Goal: Use online tool/utility: Utilize a website feature to perform a specific function

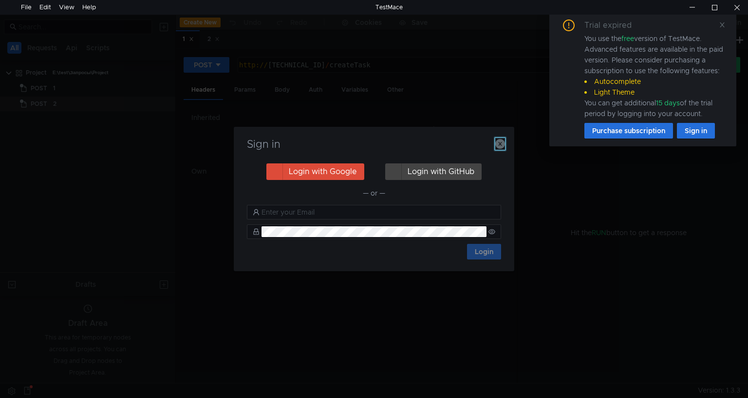
click at [497, 143] on icon "button" at bounding box center [500, 144] width 10 height 10
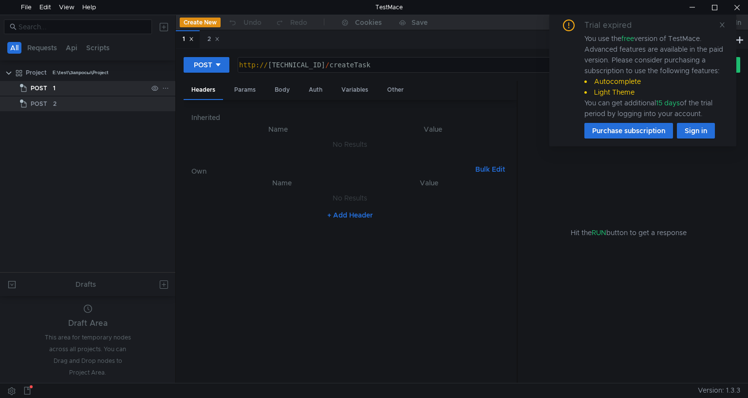
click at [58, 88] on div "1" at bounding box center [100, 88] width 95 height 15
click at [50, 101] on app-tree-icon "POST" at bounding box center [36, 103] width 33 height 15
click at [51, 89] on app-tree-icon "POST" at bounding box center [36, 88] width 33 height 15
click at [56, 95] on div "1" at bounding box center [100, 88] width 95 height 15
click at [288, 89] on div "Body" at bounding box center [282, 90] width 31 height 18
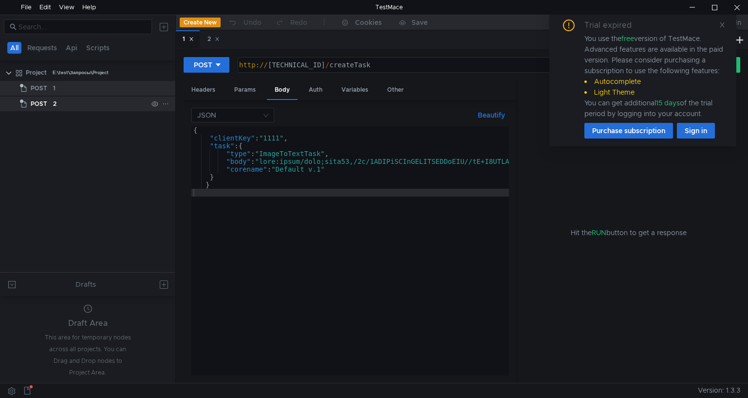
click at [50, 100] on app-tree-icon "POST" at bounding box center [36, 103] width 33 height 15
click at [72, 88] on div "1" at bounding box center [100, 88] width 95 height 15
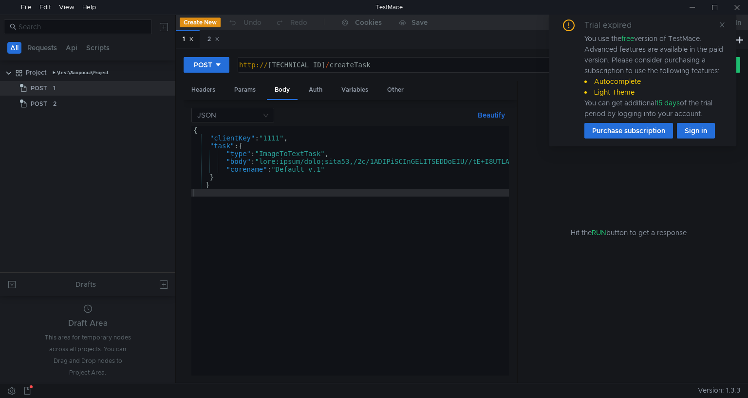
drag, startPoint x: 206, startPoint y: 242, endPoint x: 201, endPoint y: 244, distance: 5.2
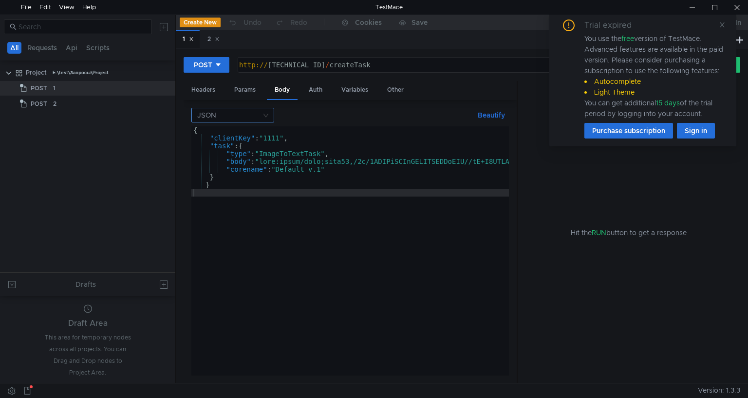
click at [268, 118] on nz-select-top-control "JSON" at bounding box center [232, 115] width 83 height 15
click at [234, 149] on div "Form data" at bounding box center [232, 149] width 71 height 11
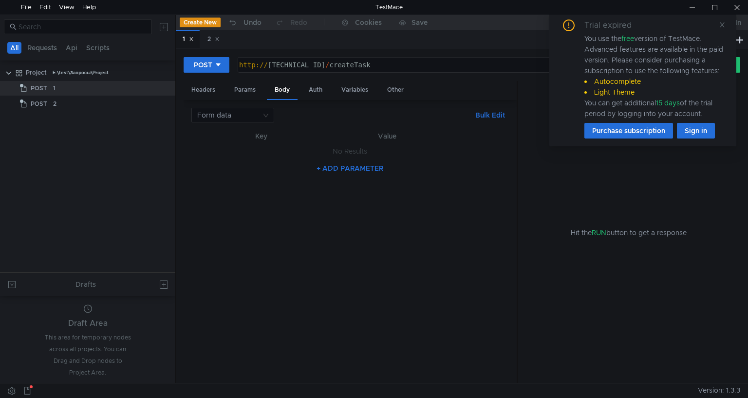
click at [266, 134] on th "Key" at bounding box center [261, 136] width 109 height 12
click at [259, 137] on th "Key" at bounding box center [261, 136] width 109 height 12
click at [384, 136] on th "Value" at bounding box center [387, 136] width 143 height 12
click at [362, 168] on button "+ ADD PARAMETER" at bounding box center [350, 168] width 75 height 12
click at [270, 115] on nz-select-top-control "Form data" at bounding box center [232, 115] width 83 height 15
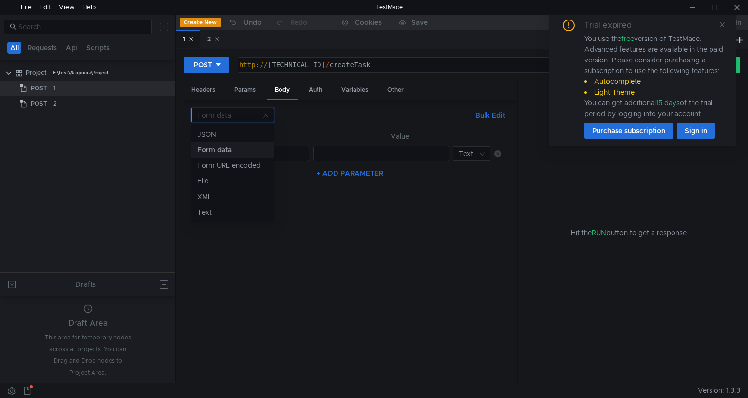
click at [227, 152] on div "Form data" at bounding box center [232, 149] width 71 height 11
click at [261, 155] on div at bounding box center [262, 161] width 91 height 23
click at [474, 150] on input at bounding box center [468, 154] width 19 height 14
click at [474, 150] on div at bounding box center [374, 199] width 748 height 398
click at [323, 173] on button "+ ADD PARAMETER" at bounding box center [350, 173] width 75 height 12
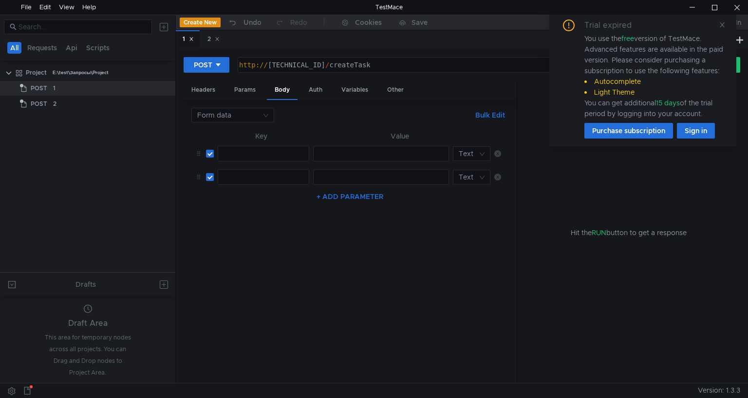
click at [278, 180] on div at bounding box center [262, 184] width 91 height 23
click at [198, 152] on icon at bounding box center [198, 153] width 3 height 4
click at [250, 111] on input at bounding box center [229, 115] width 64 height 14
click at [208, 209] on div "Text" at bounding box center [232, 212] width 71 height 11
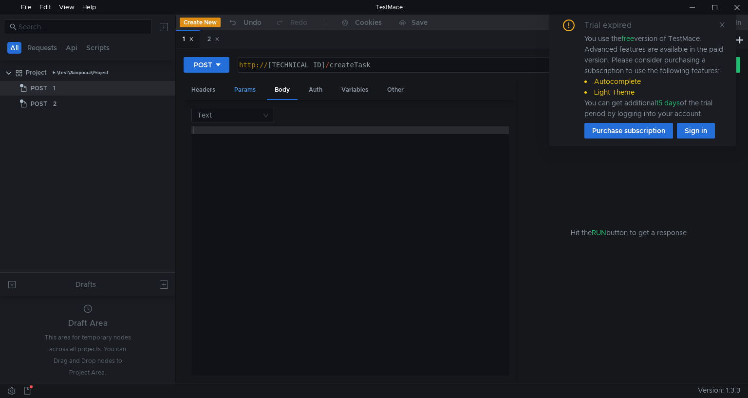
click at [246, 92] on div "Params" at bounding box center [245, 90] width 37 height 18
click at [292, 88] on div "Body" at bounding box center [282, 90] width 31 height 18
click at [259, 114] on input at bounding box center [229, 115] width 64 height 14
click at [224, 134] on div "JSON" at bounding box center [232, 134] width 71 height 11
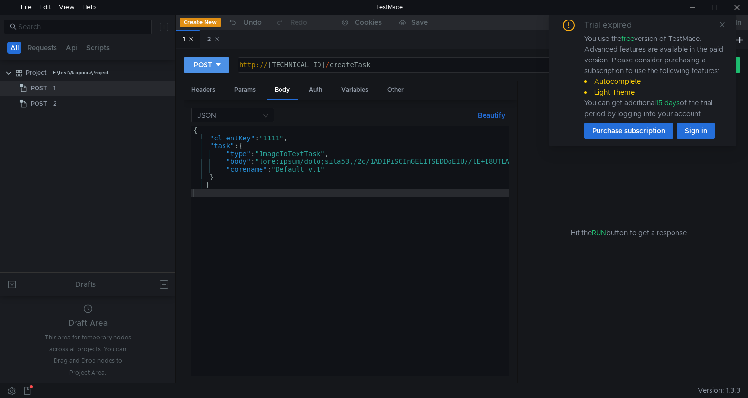
click at [217, 69] on div at bounding box center [218, 64] width 7 height 11
click at [200, 84] on li "GET" at bounding box center [207, 85] width 46 height 16
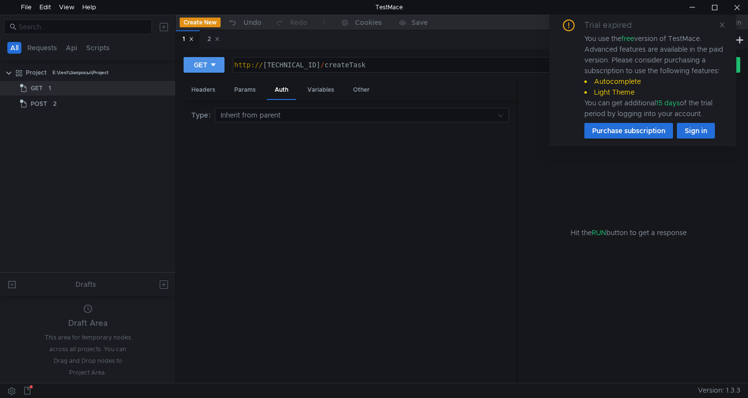
click at [219, 64] on button "GET" at bounding box center [204, 65] width 41 height 16
click at [205, 103] on li "POST" at bounding box center [205, 101] width 42 height 16
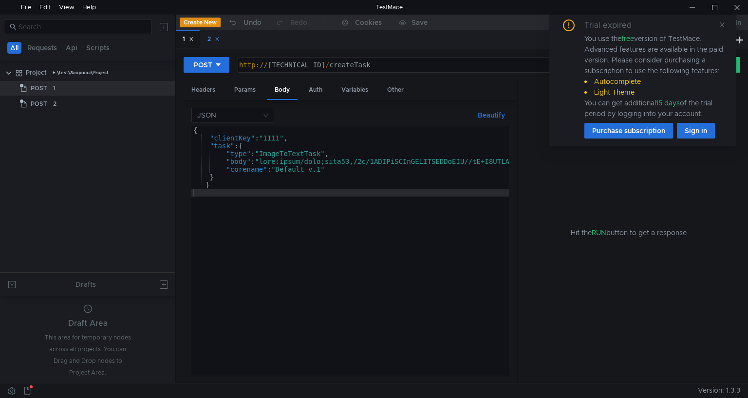
click at [205, 38] on div "2" at bounding box center [213, 39] width 25 height 18
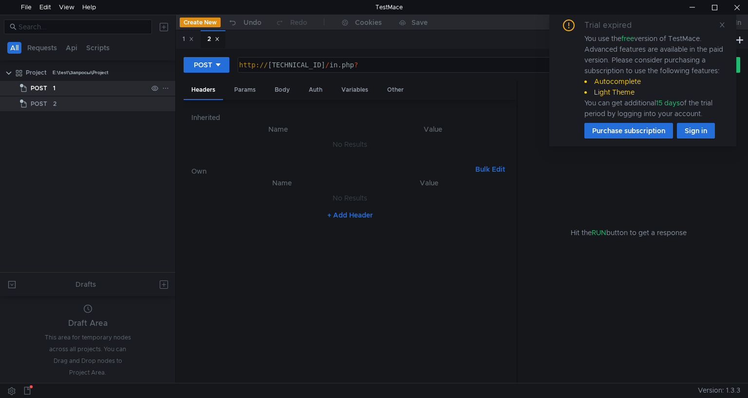
click at [61, 91] on div "1" at bounding box center [100, 88] width 95 height 15
click at [50, 108] on app-tree-icon "POST" at bounding box center [36, 103] width 33 height 15
click at [53, 91] on div "1" at bounding box center [54, 88] width 2 height 15
click at [283, 90] on div "Body" at bounding box center [282, 90] width 31 height 18
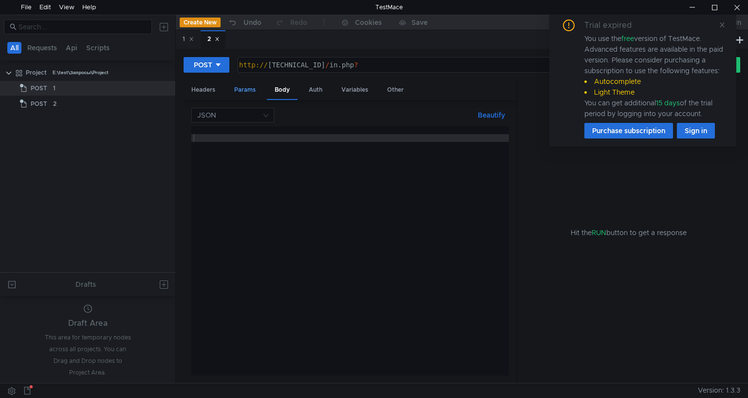
click at [241, 90] on div "Params" at bounding box center [245, 90] width 37 height 18
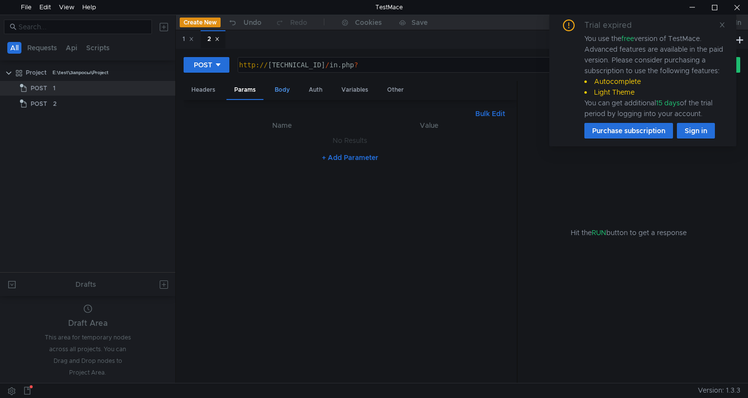
click at [285, 90] on div "Body" at bounding box center [282, 90] width 31 height 18
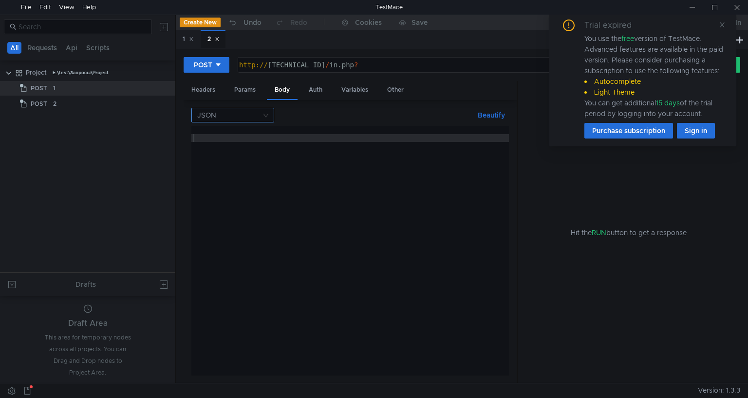
click at [267, 113] on nz-select-top-control "JSON" at bounding box center [232, 115] width 83 height 15
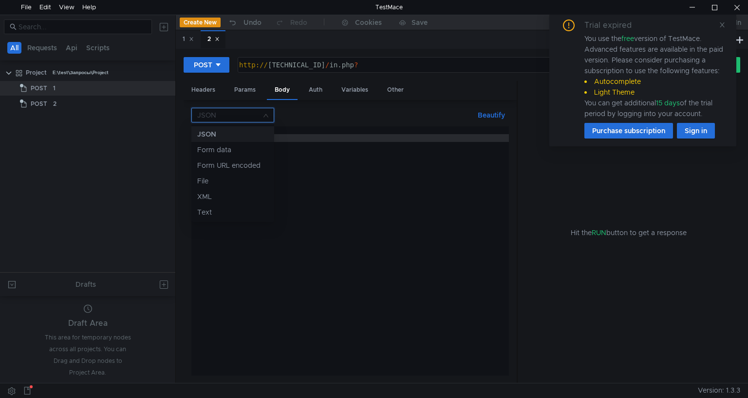
click at [266, 118] on div at bounding box center [374, 199] width 748 height 398
click at [266, 118] on nz-select-top-control "JSON" at bounding box center [232, 115] width 83 height 15
click at [251, 154] on div "Form data" at bounding box center [232, 149] width 71 height 11
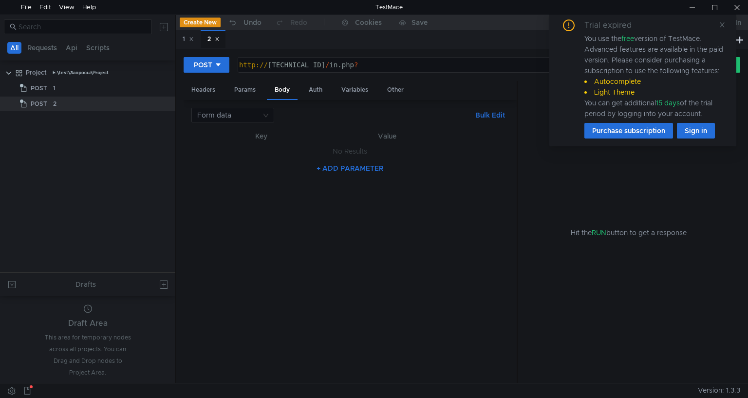
click at [261, 134] on th "Key" at bounding box center [261, 136] width 109 height 12
click at [261, 138] on th "Key" at bounding box center [261, 136] width 109 height 12
click at [209, 91] on div "Headers" at bounding box center [203, 90] width 39 height 18
click at [247, 89] on div "Params" at bounding box center [245, 90] width 37 height 18
click at [286, 89] on div "Body" at bounding box center [282, 90] width 31 height 18
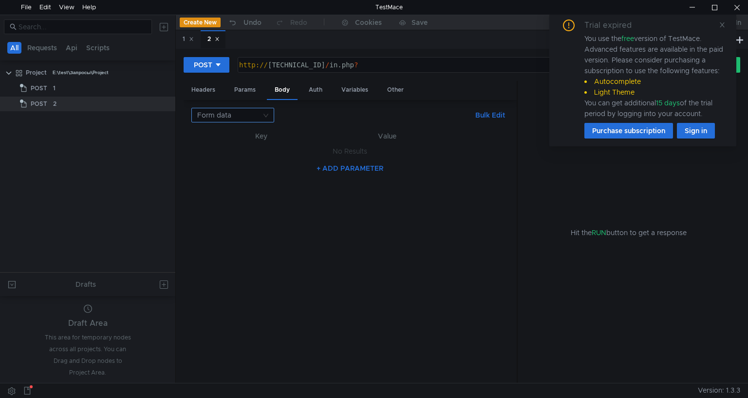
click at [266, 117] on nz-select-top-control "Form data" at bounding box center [232, 115] width 83 height 15
click at [219, 198] on div "XML" at bounding box center [232, 196] width 71 height 11
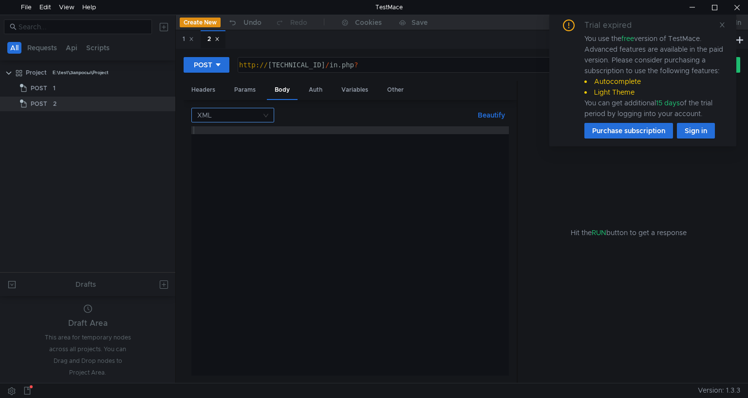
click at [269, 118] on nz-select-top-control "XML" at bounding box center [232, 115] width 83 height 15
click at [227, 147] on div "Form data" at bounding box center [232, 149] width 71 height 11
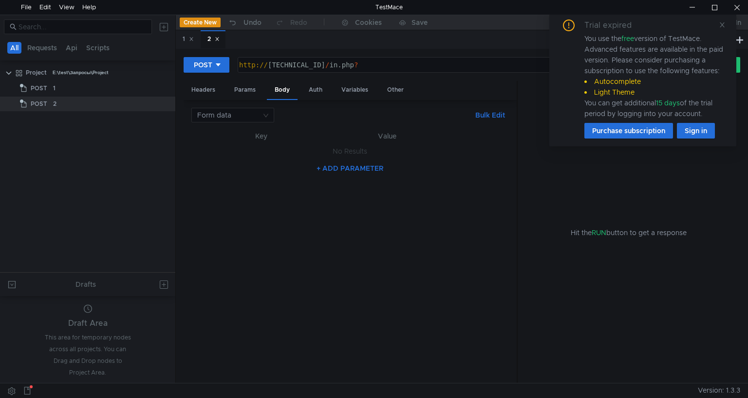
click at [266, 138] on th "Key" at bounding box center [261, 136] width 109 height 12
click at [338, 169] on button "+ ADD PARAMETER" at bounding box center [350, 168] width 75 height 12
click at [250, 153] on div at bounding box center [262, 161] width 91 height 23
click at [356, 154] on div at bounding box center [380, 161] width 135 height 23
click at [210, 154] on input "checkbox" at bounding box center [210, 154] width 8 height 8
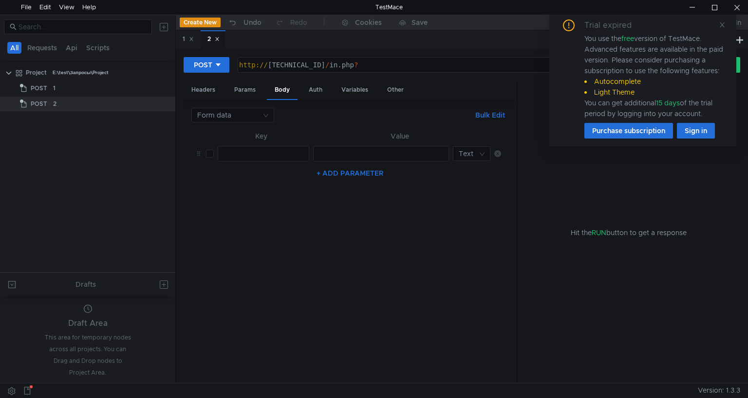
click at [210, 154] on input "checkbox" at bounding box center [210, 154] width 8 height 8
checkbox input "true"
click at [242, 156] on div at bounding box center [262, 161] width 91 height 23
click at [259, 116] on input at bounding box center [229, 115] width 64 height 14
click at [217, 209] on div "Text" at bounding box center [232, 212] width 71 height 11
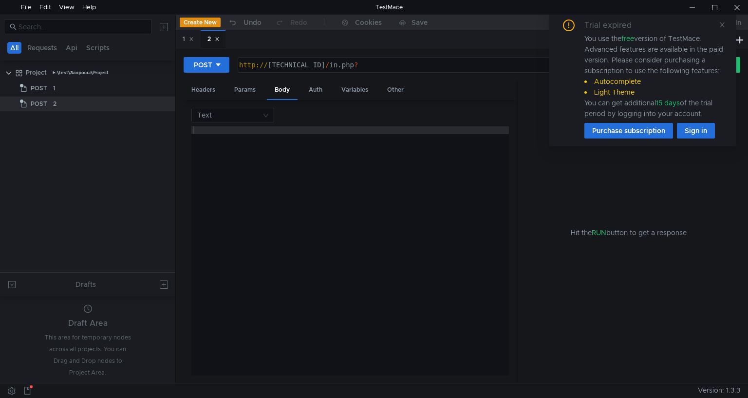
click at [228, 136] on div at bounding box center [350, 258] width 318 height 264
paste textarea "pageurl=[URL][DOMAIN_NAME]"
type textarea "pageurl=[URL][DOMAIN_NAME]"
drag, startPoint x: 320, startPoint y: 376, endPoint x: 386, endPoint y: 377, distance: 66.8
click at [386, 377] on div "Text pageurl=[URL][DOMAIN_NAME] pageurl=[URL][DOMAIN_NAME] הההההההההההההההההההה…" at bounding box center [350, 241] width 333 height 283
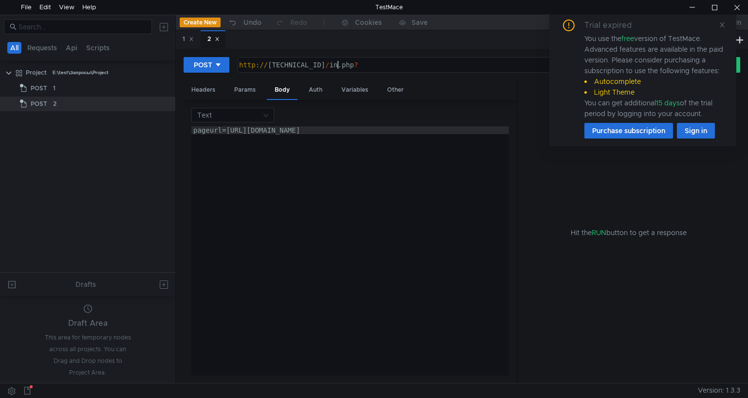
click at [342, 66] on div "http:// [TECHNICAL_ID] / in.php ?" at bounding box center [454, 72] width 434 height 23
drag, startPoint x: 309, startPoint y: 376, endPoint x: 353, endPoint y: 370, distance: 43.7
click at [353, 370] on div "Text pageurl=[URL][DOMAIN_NAME] pageurl=[URL][DOMAIN_NAME] הההההההההההההההההההה…" at bounding box center [350, 241] width 333 height 283
drag, startPoint x: 358, startPoint y: 378, endPoint x: 381, endPoint y: 378, distance: 23.9
click at [381, 378] on div "Text pageurl=[URL][DOMAIN_NAME] pageurl=[URL][DOMAIN_NAME] הההההההההההההההההההה…" at bounding box center [350, 241] width 333 height 283
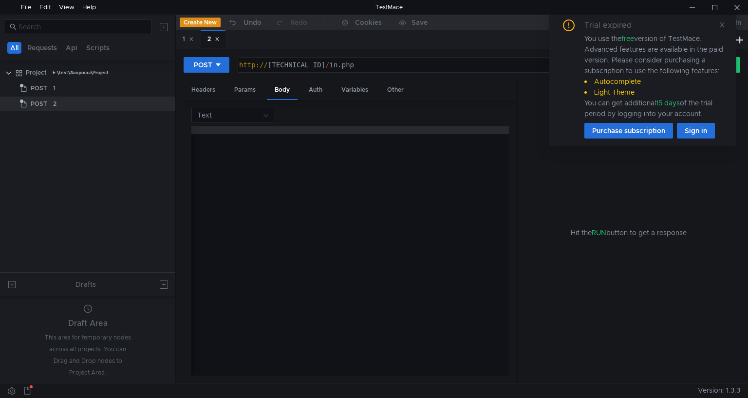
scroll to position [0, 152]
drag, startPoint x: 305, startPoint y: 62, endPoint x: 270, endPoint y: 63, distance: 34.6
click at [270, 63] on div "http:// [TECHNICAL_ID] / in.php" at bounding box center [454, 72] width 434 height 23
paste textarea "[TECHNICAL_ID]"
type textarea "[URL][TECHNICAL_ID]"
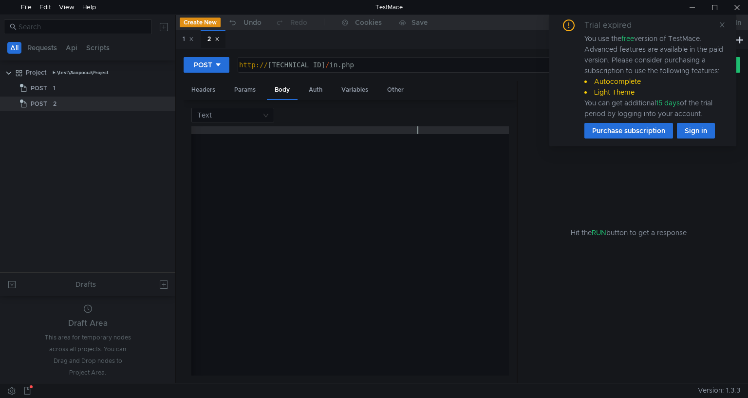
click at [418, 130] on div "pageurl=[URL][DOMAIN_NAME]" at bounding box center [274, 256] width 470 height 260
drag, startPoint x: 415, startPoint y: 130, endPoint x: 420, endPoint y: 130, distance: 5.8
click at [420, 130] on div "pageurl=[URL][DOMAIN_NAME]" at bounding box center [274, 256] width 470 height 260
paste textarea "XevilPasha"
type textarea "pageurl=[URL][DOMAIN_NAME]"
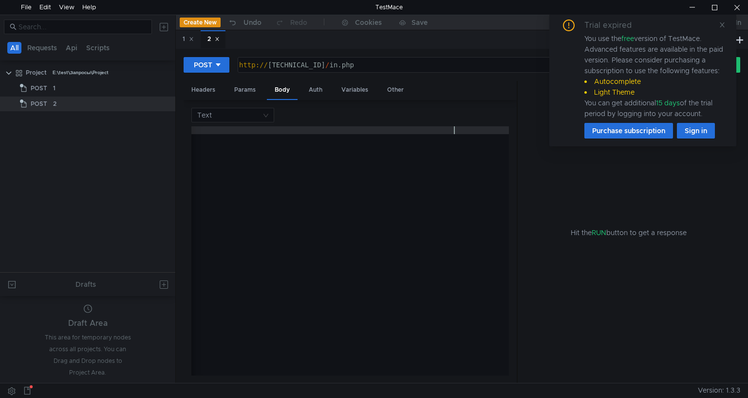
click at [397, 67] on div "http:// [TECHNICAL_ID] / in.php" at bounding box center [454, 72] width 434 height 23
click at [196, 64] on div "POST" at bounding box center [203, 64] width 19 height 11
click at [196, 64] on div at bounding box center [374, 199] width 748 height 398
click at [723, 25] on icon at bounding box center [722, 24] width 5 height 5
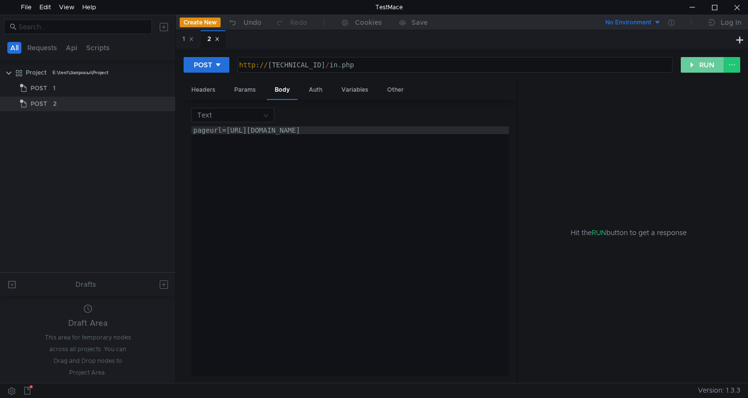
click at [706, 62] on button "RUN" at bounding box center [702, 65] width 43 height 16
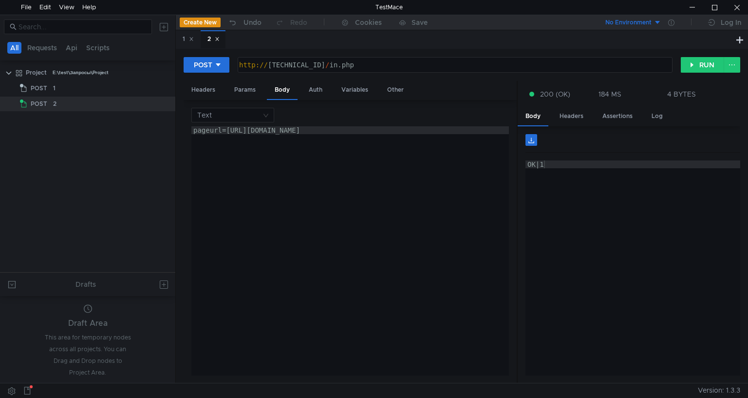
click at [345, 63] on div "http:// [TECHNICAL_ID] / in.php" at bounding box center [454, 72] width 434 height 23
click at [707, 63] on button "RUN" at bounding box center [702, 65] width 43 height 16
click at [351, 64] on div "http:// [TECHNICAL_ID] // in.php" at bounding box center [454, 72] width 434 height 23
type textarea "[URL][TECHNICAL_ID]"
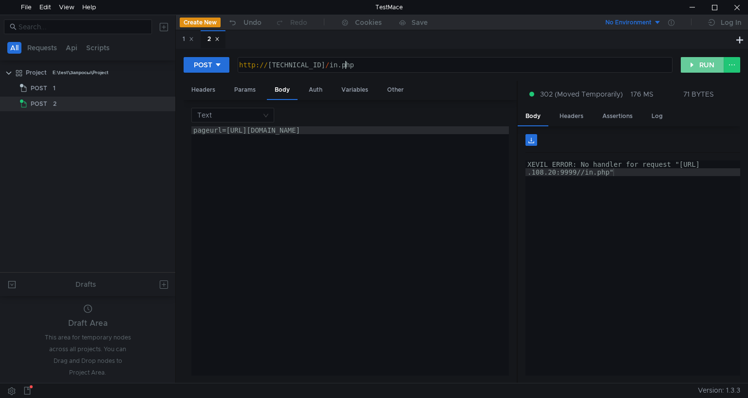
click at [704, 58] on button "RUN" at bounding box center [702, 65] width 43 height 16
click at [696, 64] on button "RUN" at bounding box center [702, 65] width 43 height 16
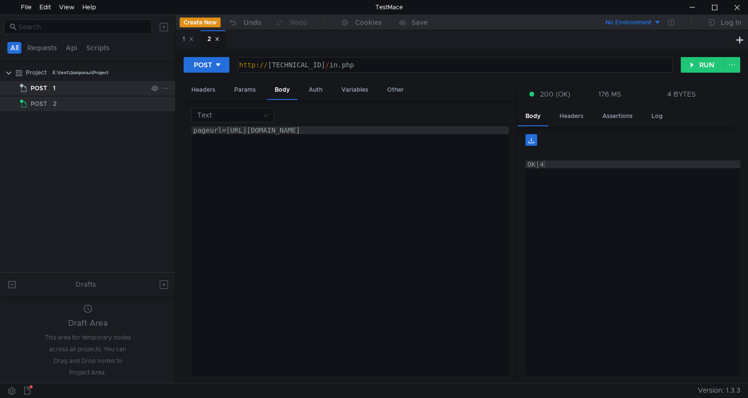
click at [74, 89] on div "1" at bounding box center [100, 88] width 95 height 15
click at [74, 103] on div "2" at bounding box center [100, 103] width 95 height 15
click at [242, 131] on div "pageurl=[URL][DOMAIN_NAME]" at bounding box center [442, 256] width 503 height 260
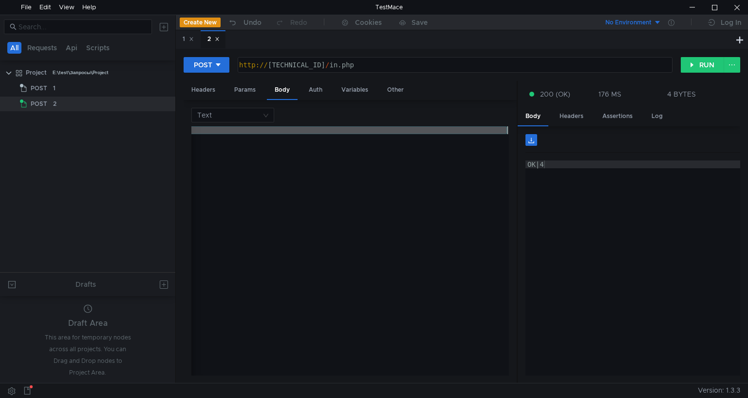
click at [242, 131] on div "pageurl=[URL][DOMAIN_NAME]" at bounding box center [257, 256] width 503 height 260
paste textarea "method=base64&body=[закодированное_изображение_base64]"
type textarea "method=base64&body=[закодированное_изображение_base64]"
drag, startPoint x: 416, startPoint y: 130, endPoint x: 273, endPoint y: 133, distance: 142.8
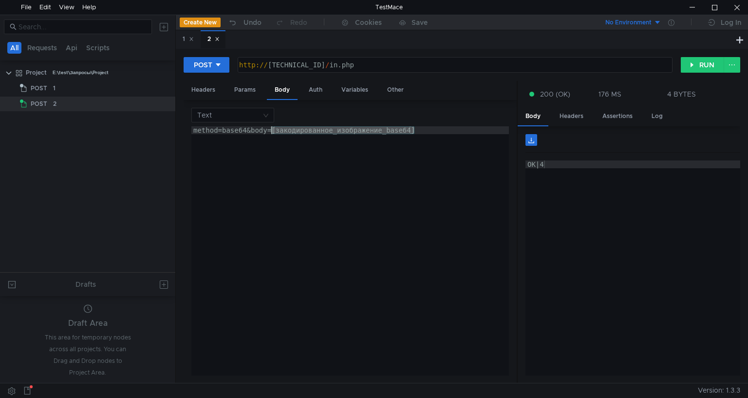
click at [273, 133] on div "method=base64&body=[закодированное_изображение_base64]" at bounding box center [350, 256] width 318 height 260
paste textarea
type textarea "method=base64&body=/9j/4AAQSkZJRgABAQAAAQABAAD/4gHYSUNDX1BST0ZJTEUAAQEAAAHIAAAA…"
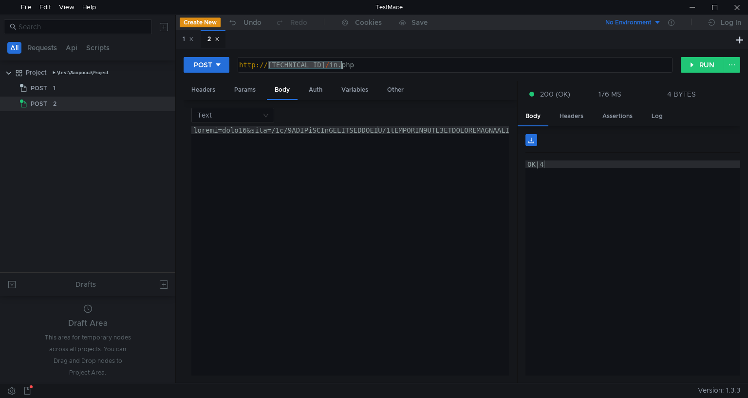
drag, startPoint x: 269, startPoint y: 65, endPoint x: 342, endPoint y: 65, distance: 73.1
click at [342, 65] on div "http:// [TECHNICAL_ID] / in.php" at bounding box center [454, 72] width 434 height 23
type textarea "[URL][TECHNICAL_ID]"
click at [693, 65] on button "RUN" at bounding box center [702, 65] width 43 height 16
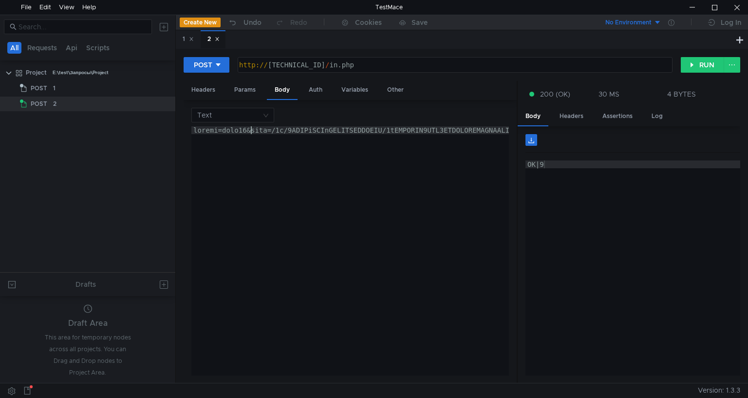
click at [710, 64] on button "RUN" at bounding box center [702, 65] width 43 height 16
drag, startPoint x: 271, startPoint y: 131, endPoint x: 573, endPoint y: 139, distance: 302.2
click at [573, 139] on as-split "Headers Params Body Auth Variables Other Text method=base64&body=/9j/4AAQSkZJRg…" at bounding box center [462, 232] width 557 height 303
type textarea "method=base64&body="
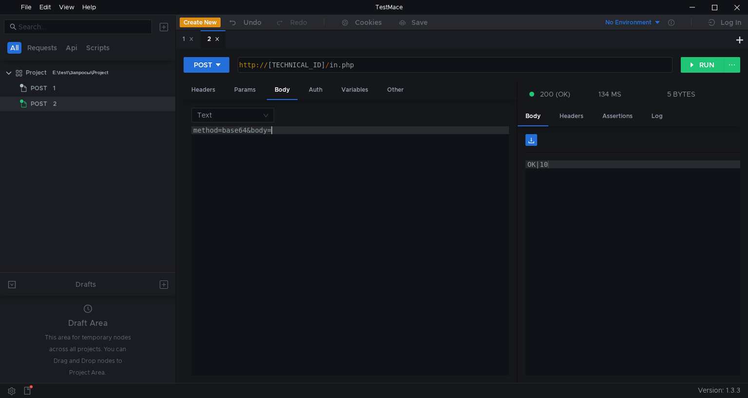
paste textarea
click at [704, 60] on button "RUN" at bounding box center [702, 65] width 43 height 16
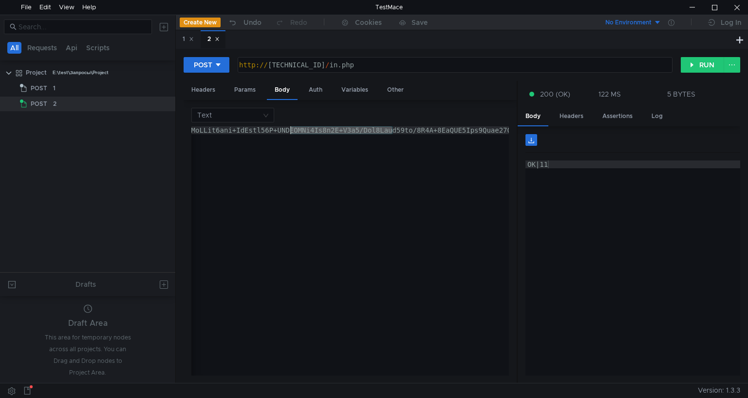
click at [446, 134] on div at bounding box center [350, 250] width 318 height 249
type textarea "method=base64&body=data:image/jpeg;base64,/9j/4AAQSkZJRgABAQAAAQABAAD/2wBDAAEBA…"
drag, startPoint x: 272, startPoint y: 128, endPoint x: 546, endPoint y: 189, distance: 280.1
click at [546, 189] on as-split "Headers Params Body Auth Variables Other Text method=base64&body=data:image/jpe…" at bounding box center [462, 232] width 557 height 303
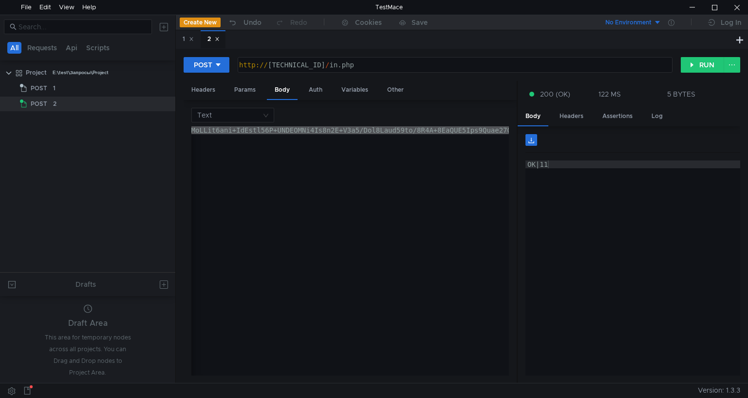
type textarea "method=base64&body="
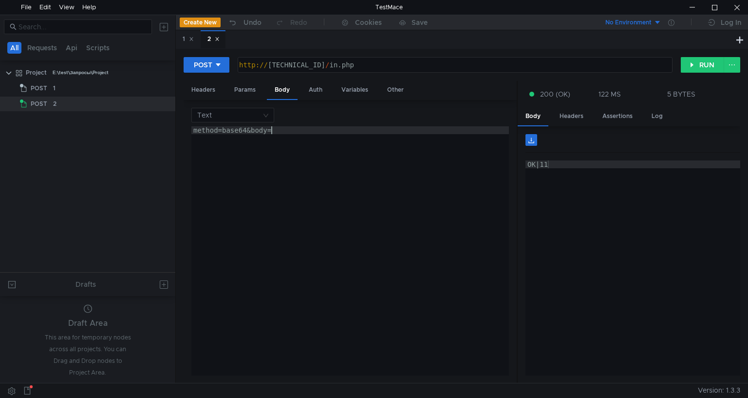
paste textarea
click at [695, 66] on button "RUN" at bounding box center [702, 65] width 43 height 16
drag, startPoint x: 303, startPoint y: 64, endPoint x: 271, endPoint y: 66, distance: 32.2
click at [271, 66] on div "http:// [TECHNICAL_ID] / in.php" at bounding box center [454, 72] width 434 height 23
drag, startPoint x: 304, startPoint y: 64, endPoint x: 267, endPoint y: 70, distance: 37.5
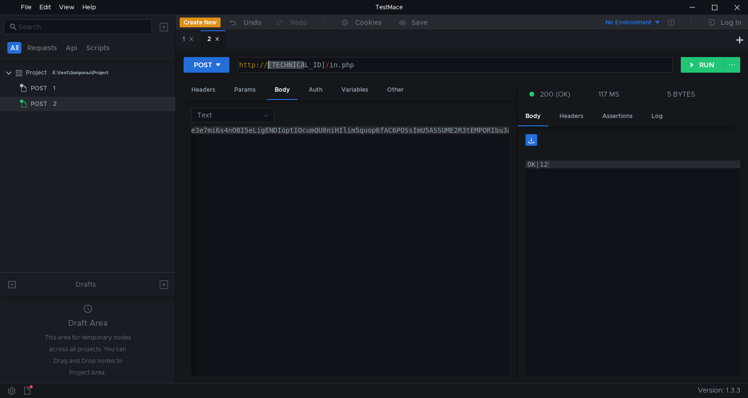
click at [267, 70] on div "http:// [TECHNICAL_ID] / in.php" at bounding box center [454, 72] width 434 height 23
paste textarea "[TECHNICAL_ID]"
type textarea "[URL][TECHNICAL_ID]"
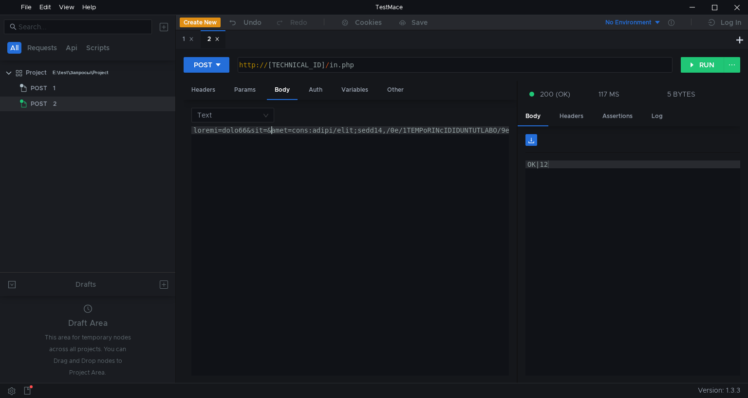
paste textarea "XevilPasha&body=data:image/jpeg;base64,/9j/4AAQSkZJRgABAQAAAQABAAD/2wBDAAEBAQEB…"
type textarea "method=base64&key=XevilPasha&body=data:image/jpeg;base64,/9j/4AAQSkZJRgABAQAAAQ…"
click at [696, 60] on button "RUN" at bounding box center [702, 65] width 43 height 16
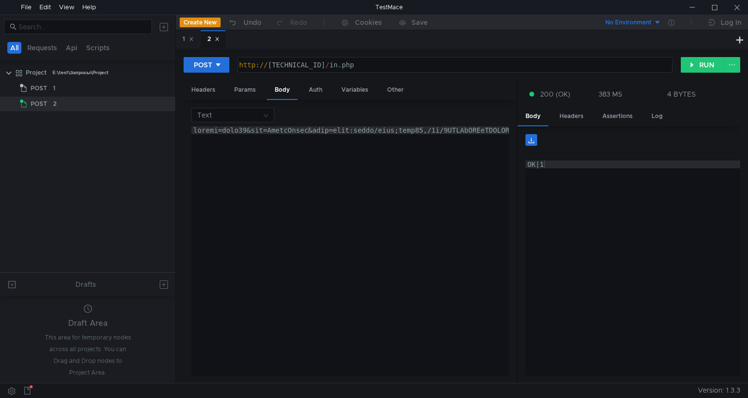
scroll to position [0, 5]
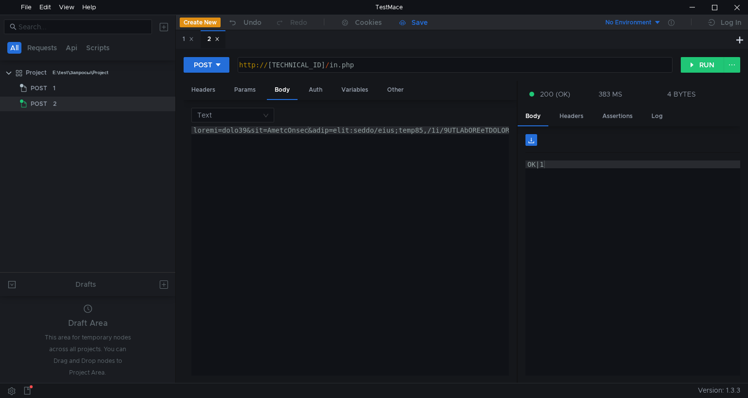
click at [418, 24] on div "Save" at bounding box center [420, 22] width 16 height 7
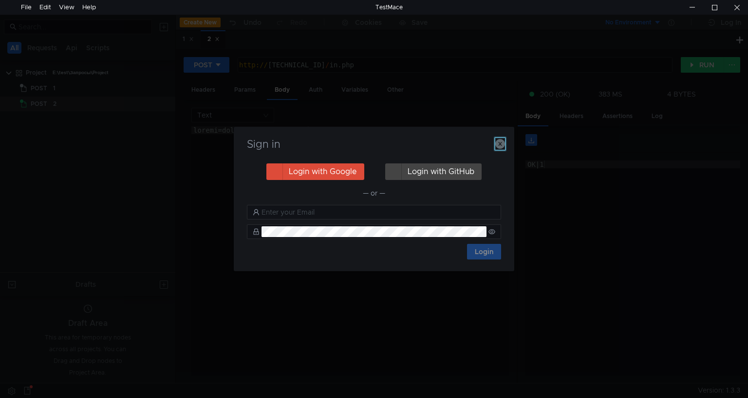
click at [499, 142] on icon "button" at bounding box center [500, 144] width 10 height 10
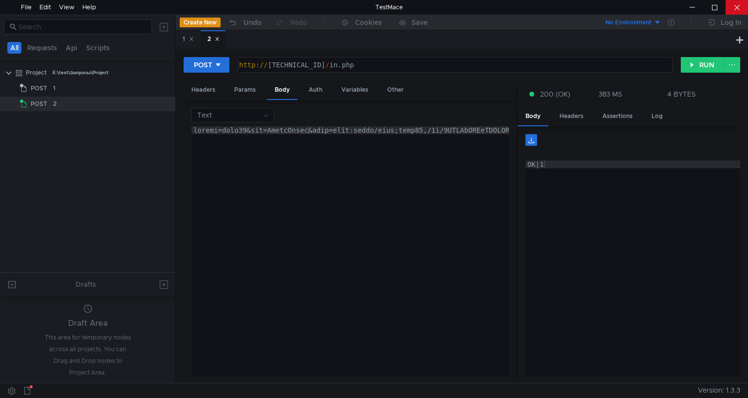
click at [739, 5] on div at bounding box center [737, 7] width 22 height 15
